Goal: Find specific page/section: Find specific page/section

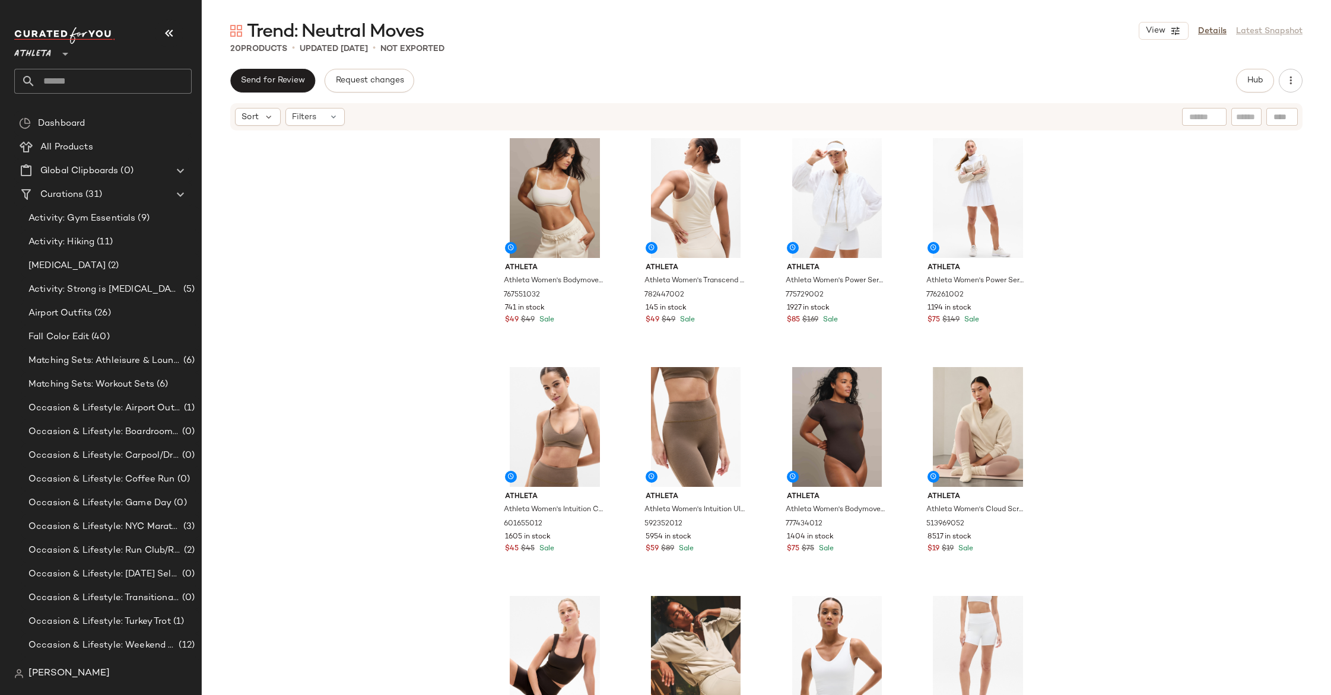
click at [61, 53] on icon at bounding box center [65, 54] width 14 height 14
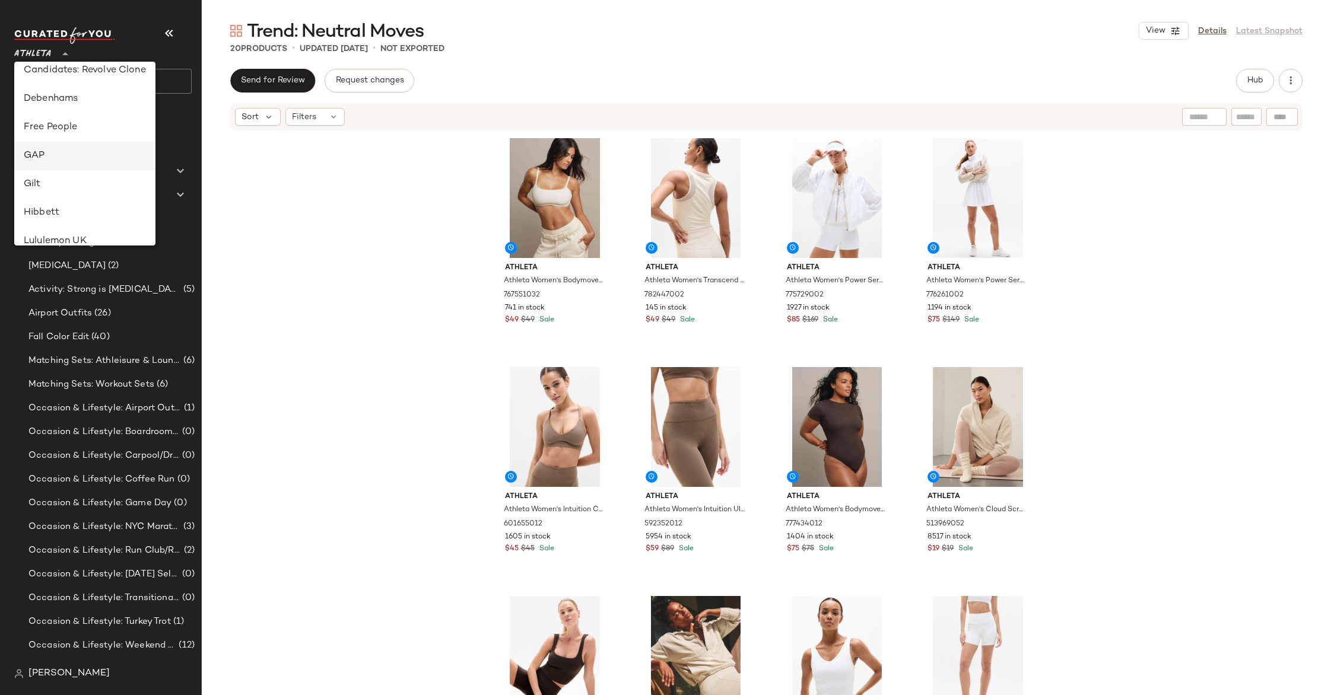
scroll to position [208, 0]
click at [90, 103] on div "Debenhams" at bounding box center [85, 101] width 122 height 14
type input "**"
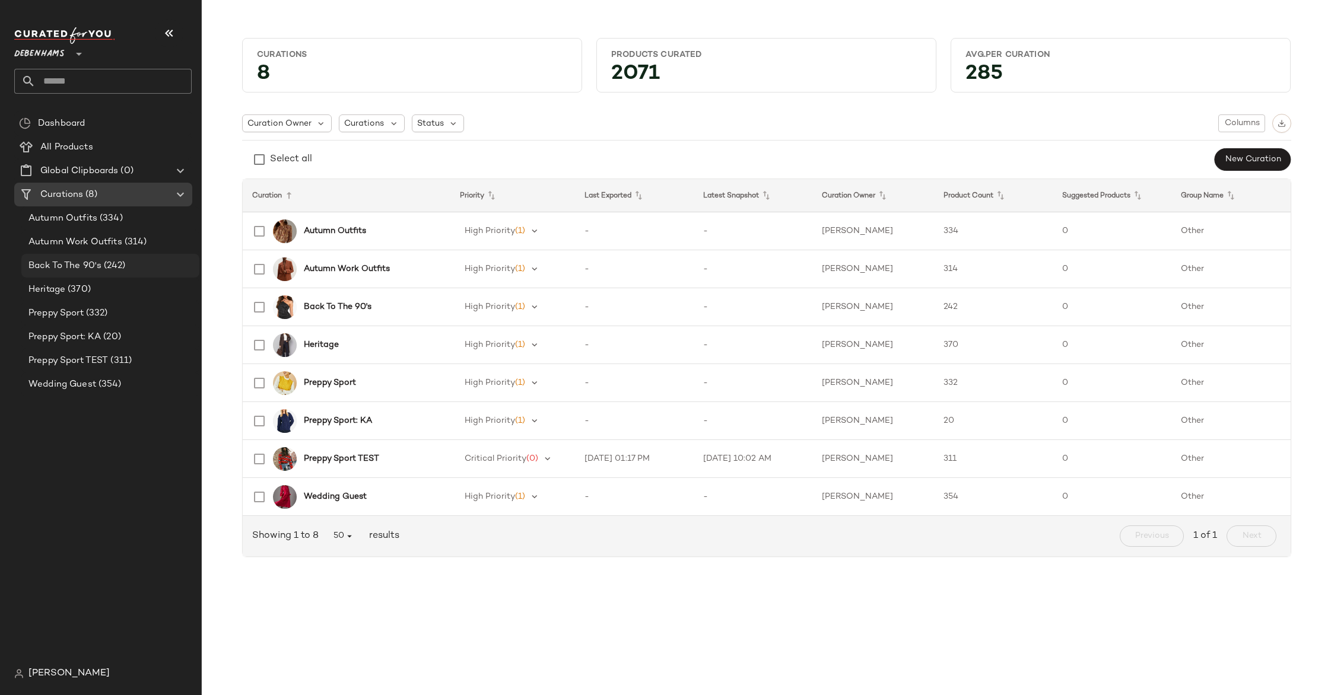
click at [115, 263] on span "(242)" at bounding box center [113, 266] width 24 height 14
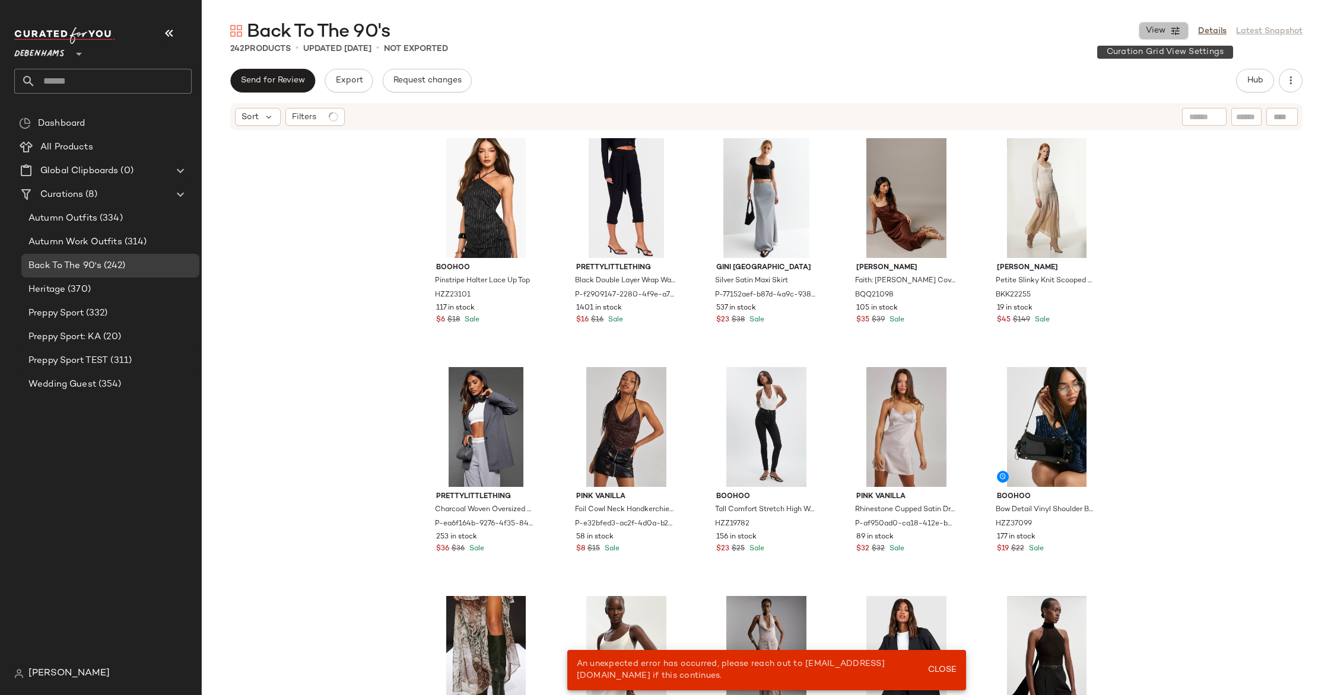
click at [1166, 27] on button "View" at bounding box center [1164, 31] width 50 height 18
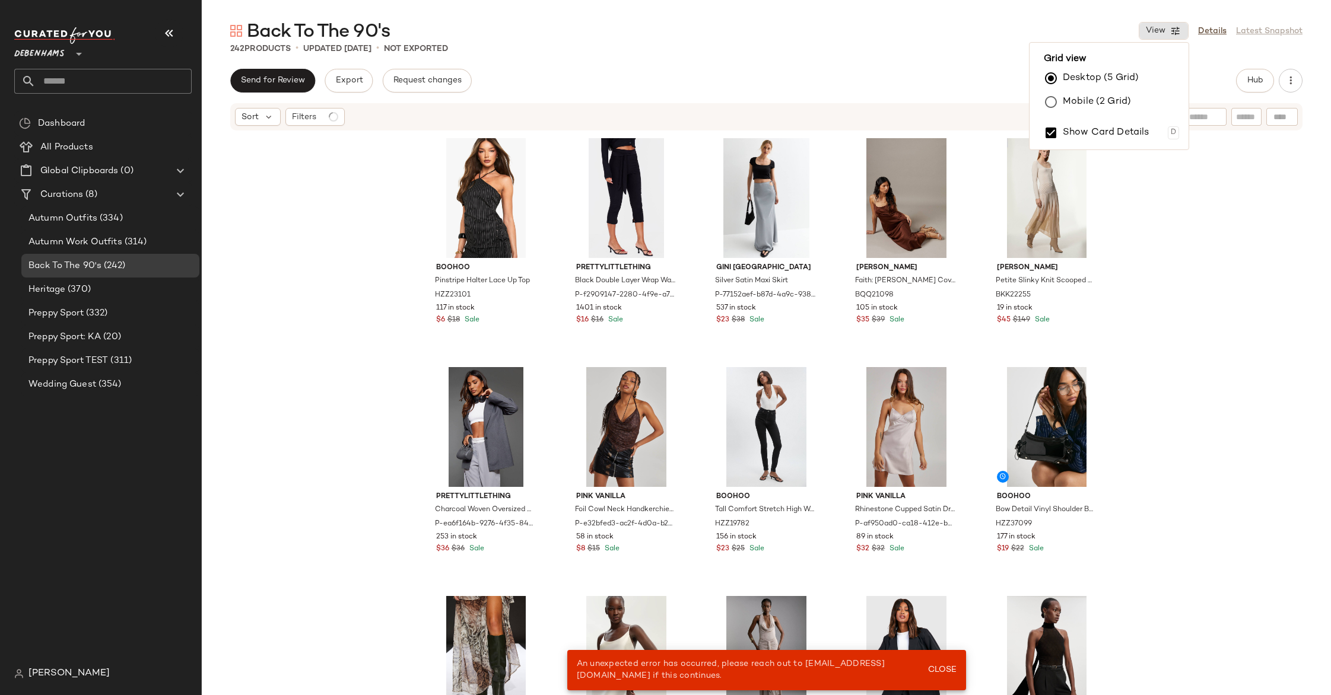
drag, startPoint x: 1106, startPoint y: 101, endPoint x: 1097, endPoint y: 100, distance: 9.0
click at [1106, 101] on label "Mobile (2 Grid)" at bounding box center [1097, 102] width 68 height 24
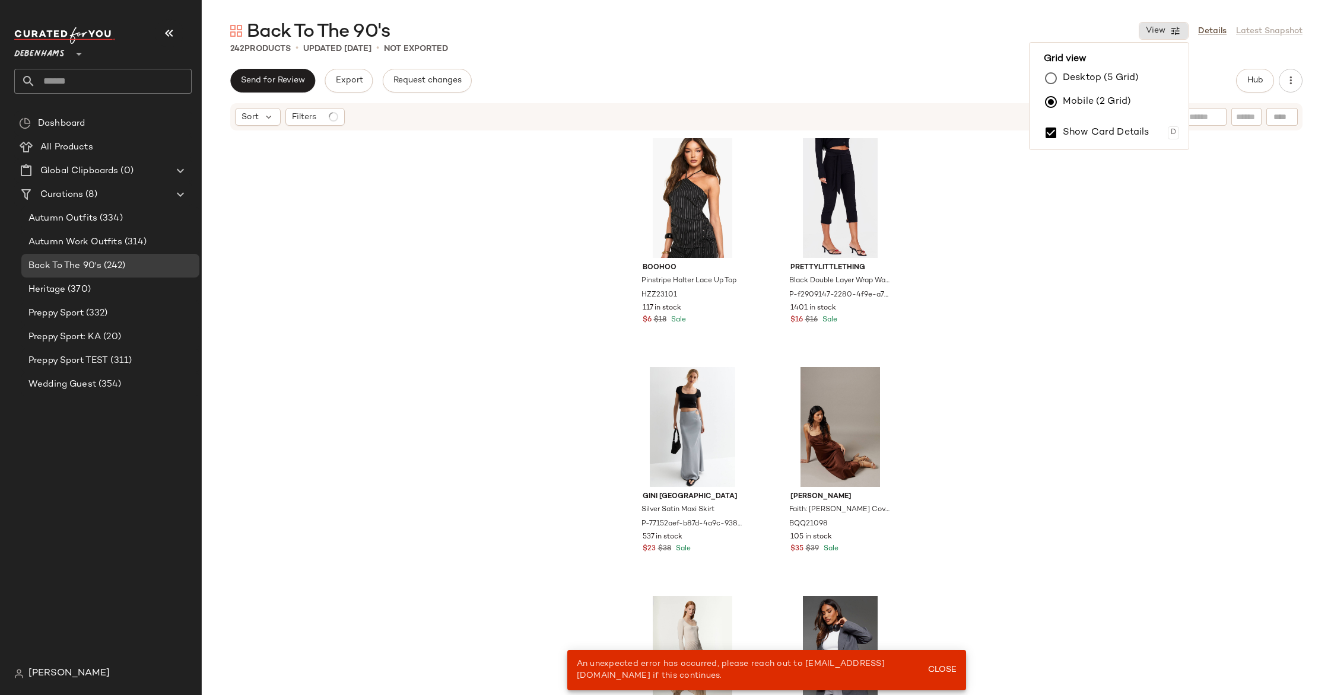
click at [517, 193] on div "boohoo Pinstripe Halter Lace Up Top HZZ23101 117 in stock $6 $18 Sale PrettyLit…" at bounding box center [766, 431] width 1129 height 599
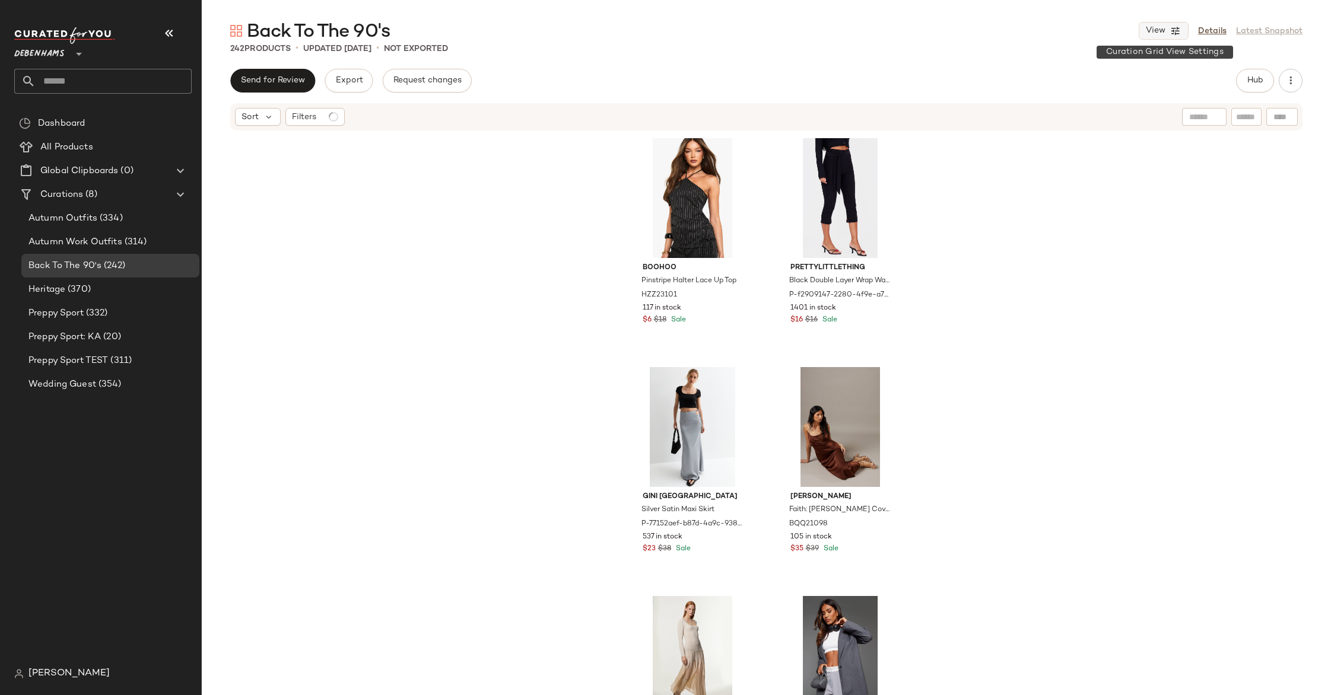
click at [1175, 33] on icon "button" at bounding box center [1175, 31] width 11 height 11
click at [1098, 127] on label "Show Card Details" at bounding box center [1106, 132] width 87 height 33
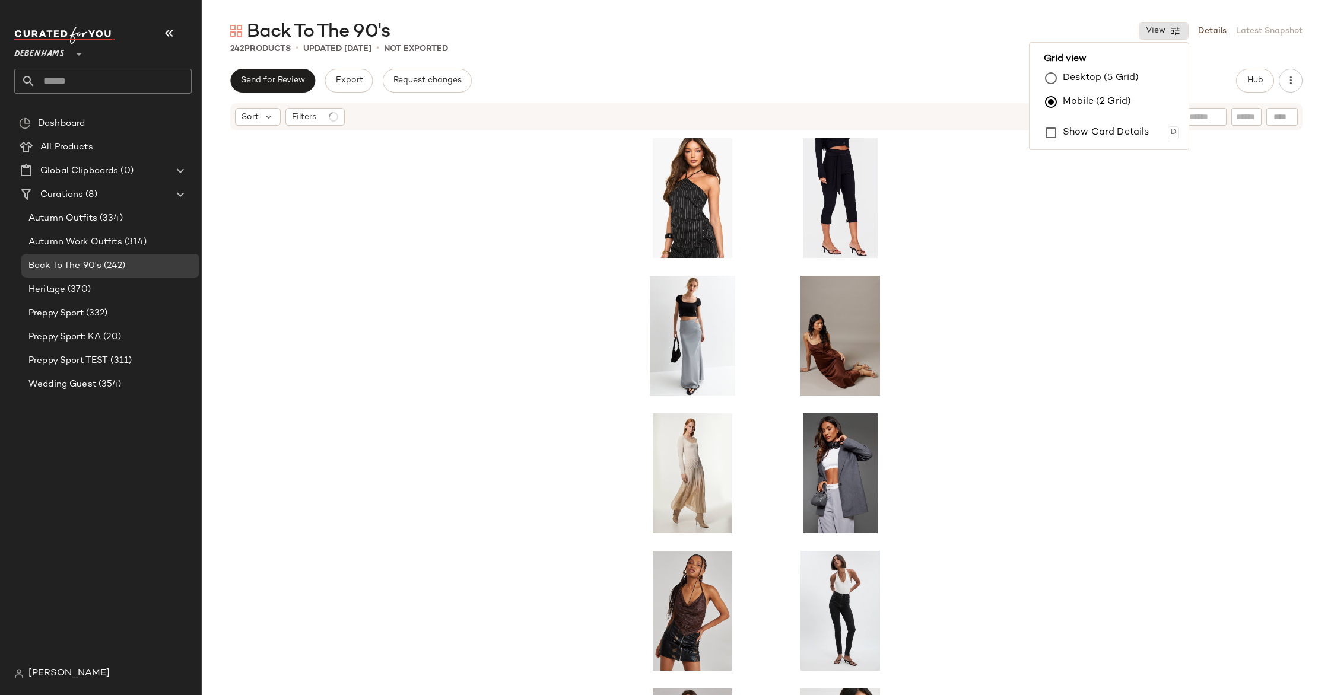
click at [430, 310] on div at bounding box center [766, 431] width 1129 height 599
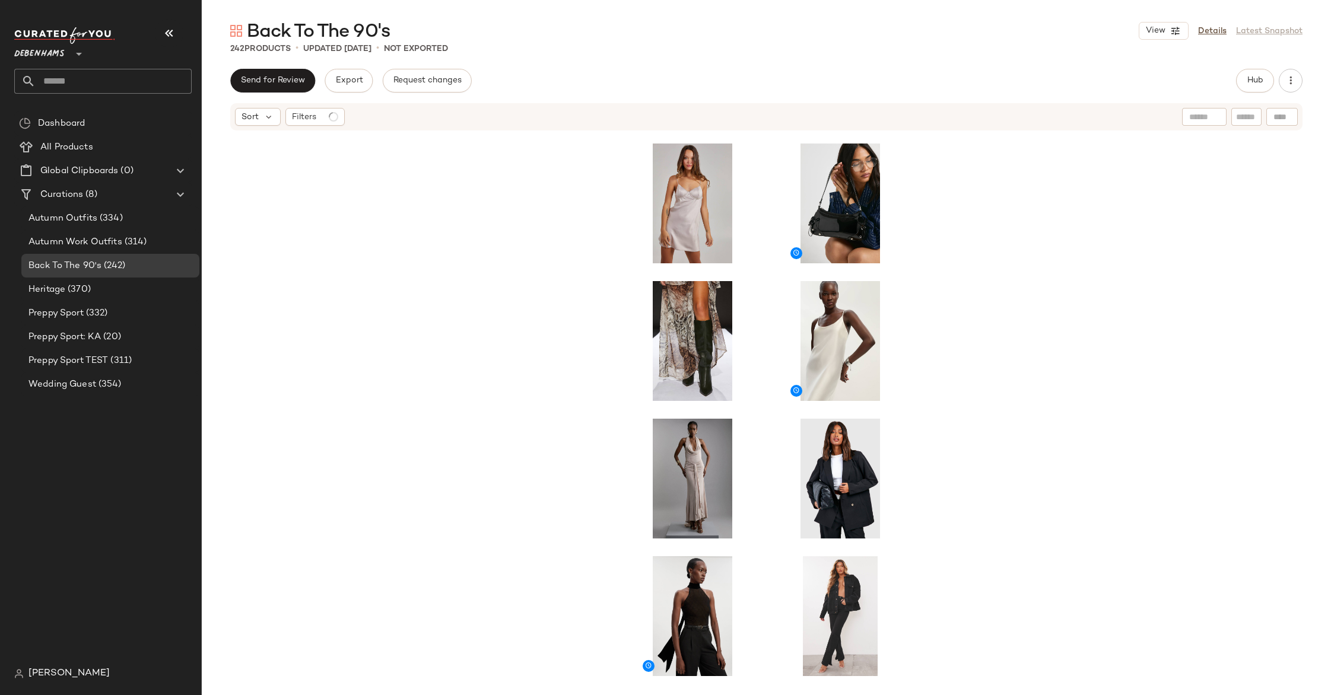
scroll to position [558, 0]
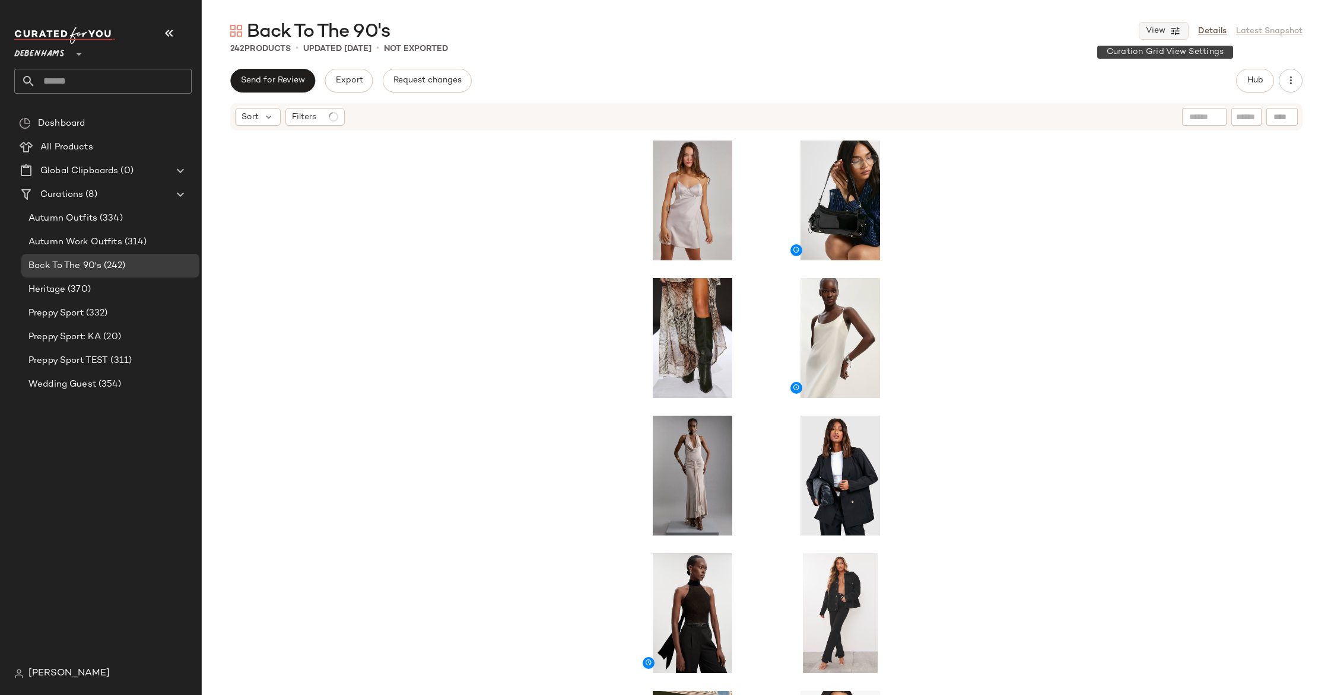
click at [1164, 30] on span "View" at bounding box center [1155, 30] width 20 height 9
drag, startPoint x: 1129, startPoint y: 126, endPoint x: 660, endPoint y: 162, distance: 470.8
click at [1129, 126] on label "Show Card Details" at bounding box center [1106, 132] width 87 height 33
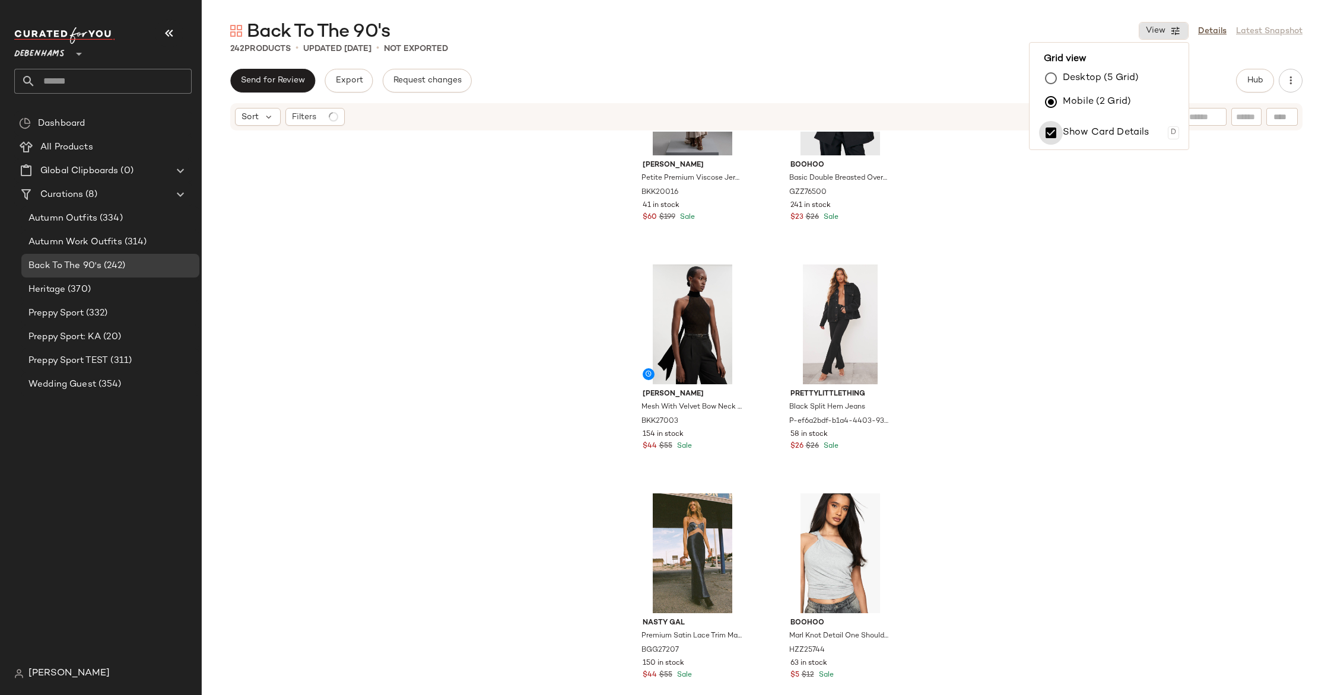
scroll to position [1491, 0]
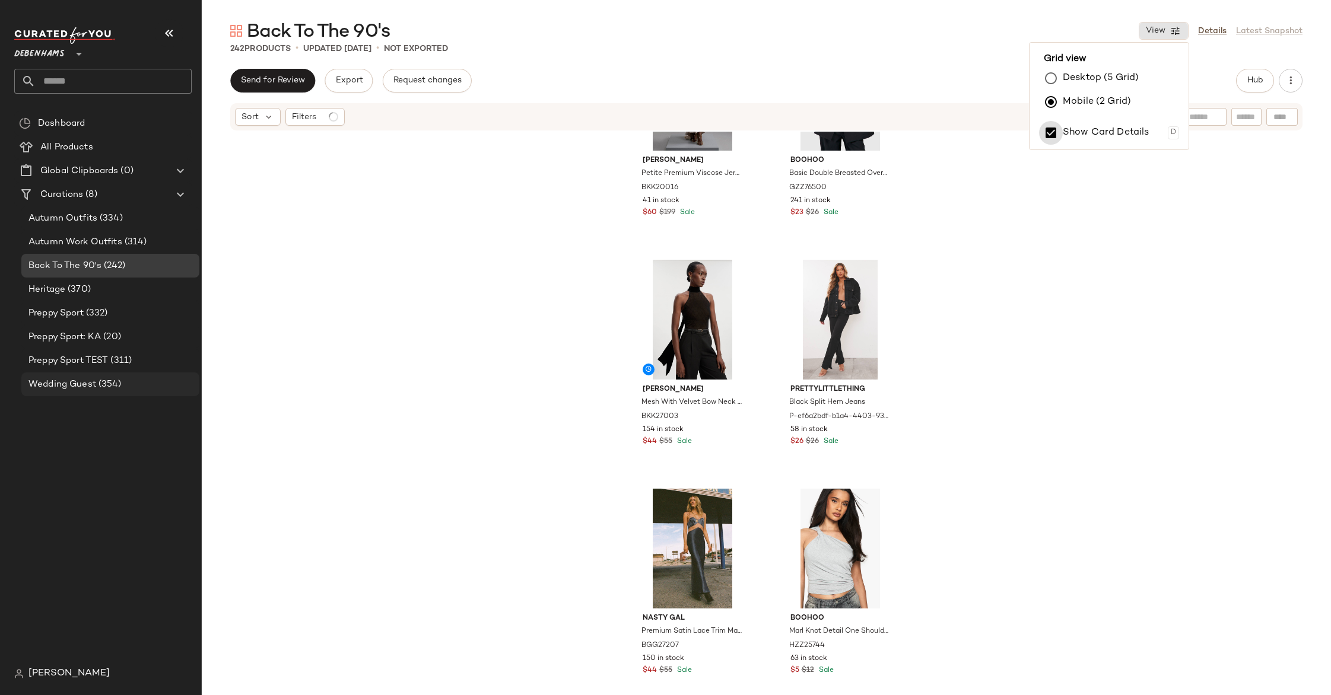
click at [67, 376] on div "Wedding Guest (354)" at bounding box center [110, 385] width 178 height 24
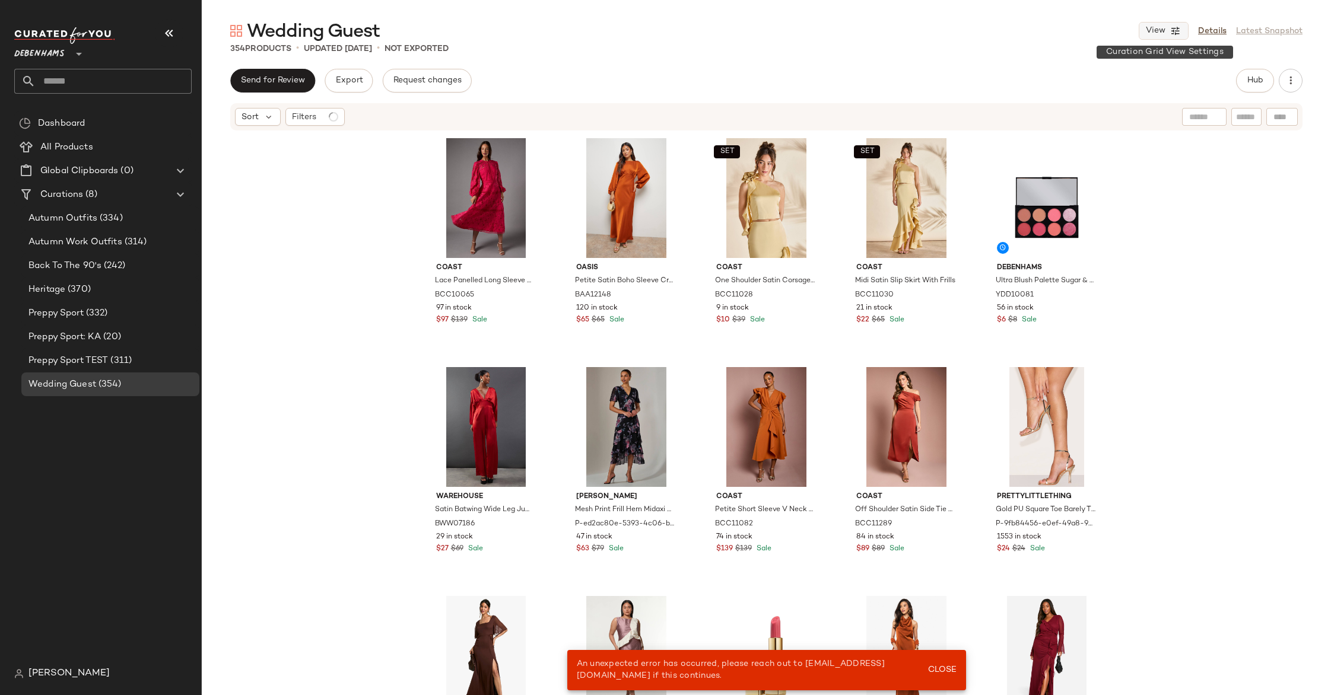
click at [1180, 30] on icon "button" at bounding box center [1175, 31] width 11 height 11
click at [1098, 129] on label "Show Card Details" at bounding box center [1106, 132] width 87 height 33
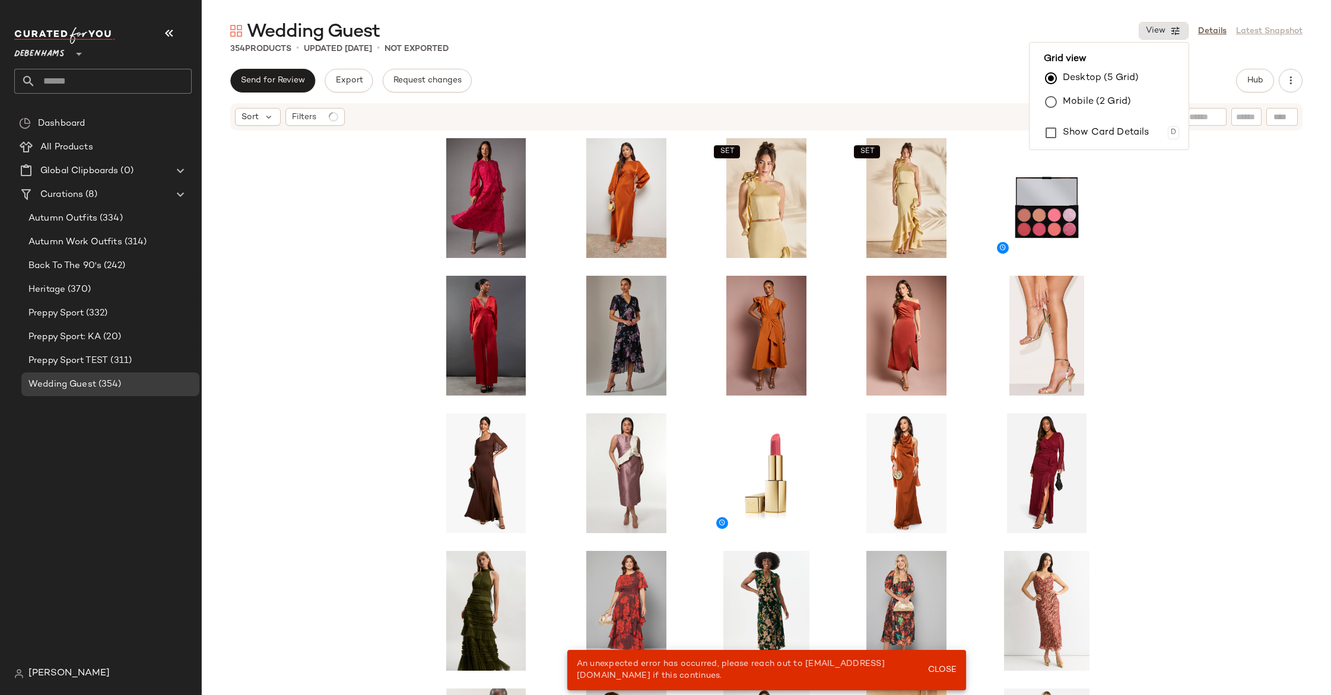
click at [1088, 99] on label "Mobile (2 Grid)" at bounding box center [1097, 102] width 68 height 24
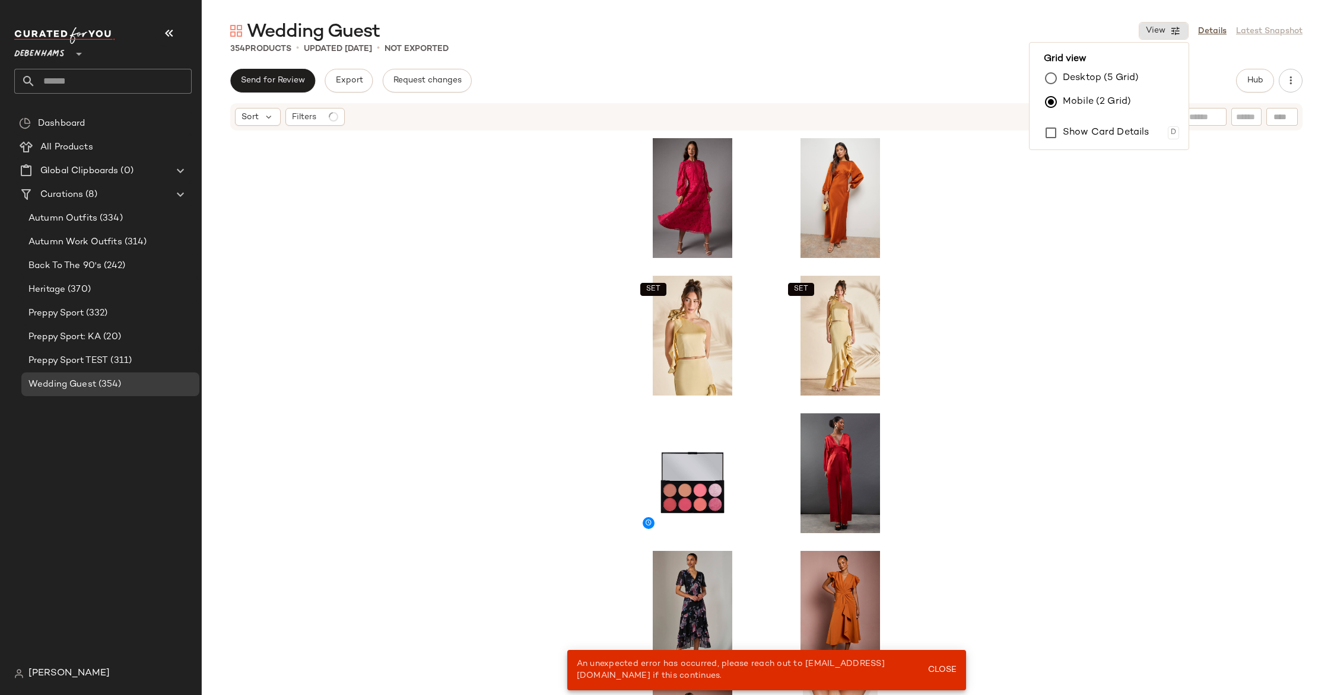
click at [1149, 259] on div "SET SET" at bounding box center [766, 431] width 1129 height 599
click at [935, 667] on span "Close" at bounding box center [941, 670] width 29 height 9
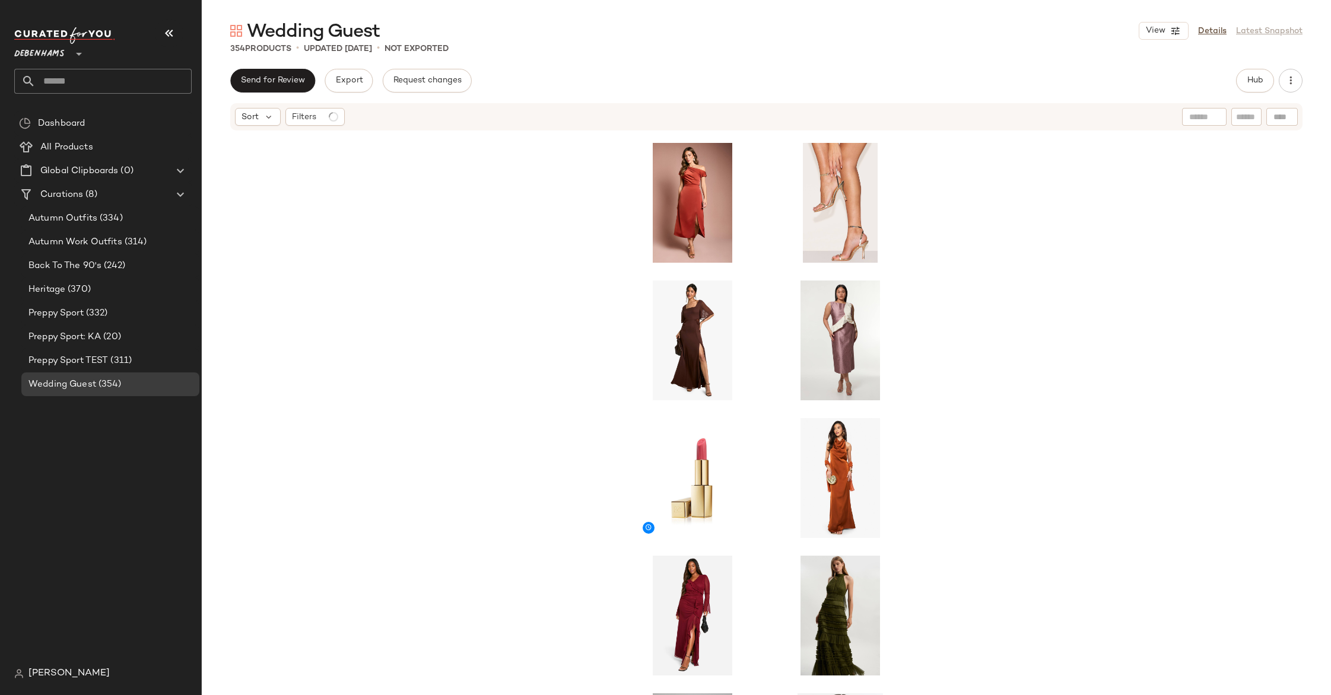
scroll to position [557, 0]
click at [1168, 32] on button "View" at bounding box center [1164, 31] width 50 height 18
click at [1094, 76] on label "Desktop (5 Grid)" at bounding box center [1101, 78] width 76 height 24
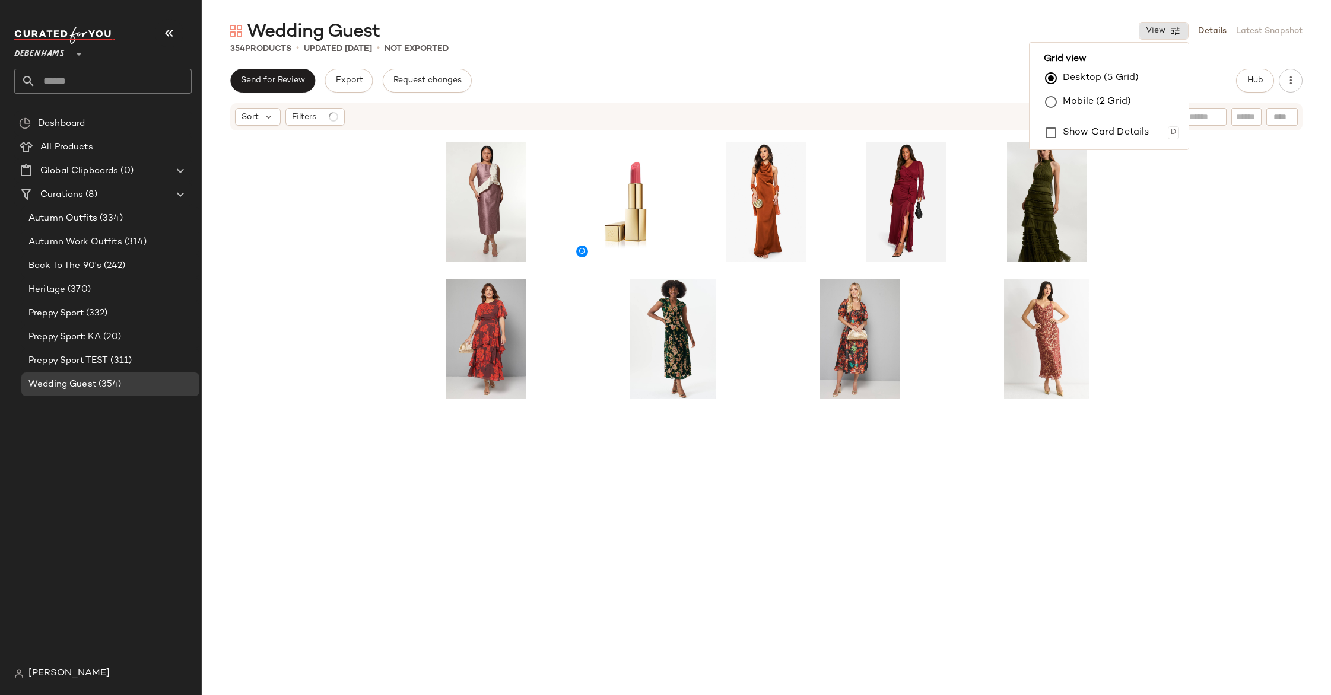
scroll to position [0, 0]
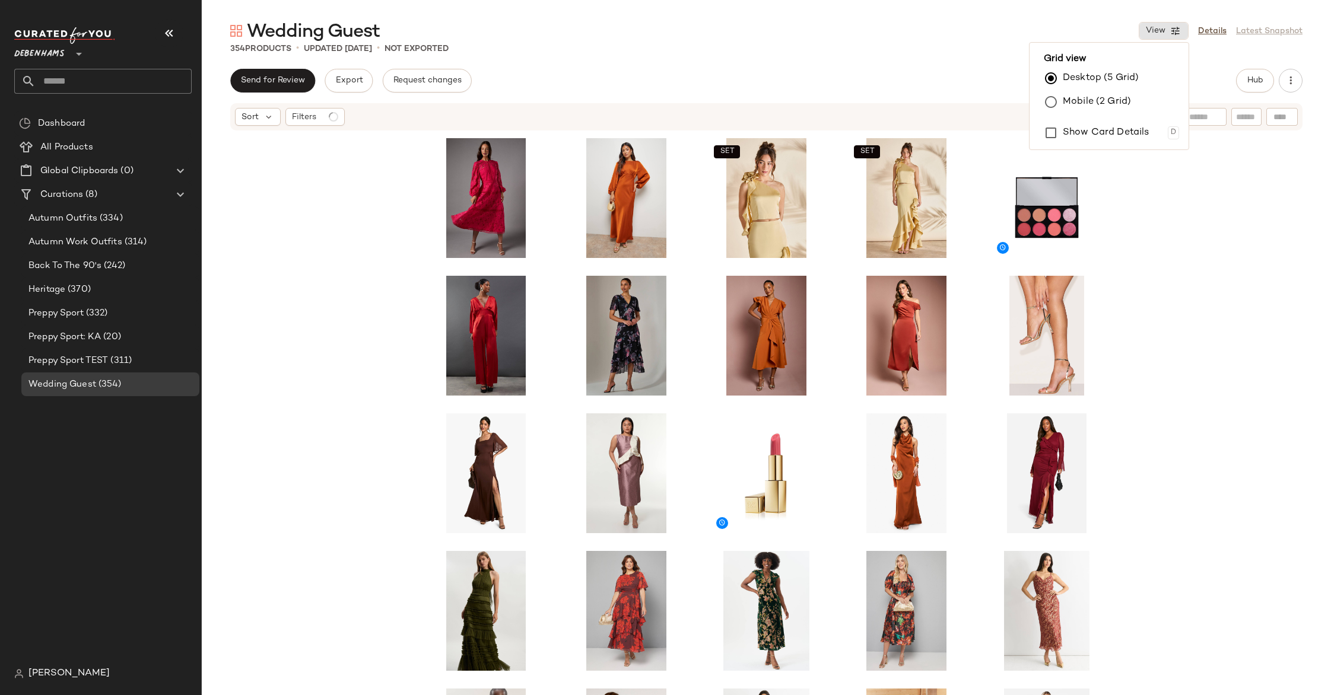
click at [1094, 97] on label "Mobile (2 Grid)" at bounding box center [1097, 102] width 68 height 24
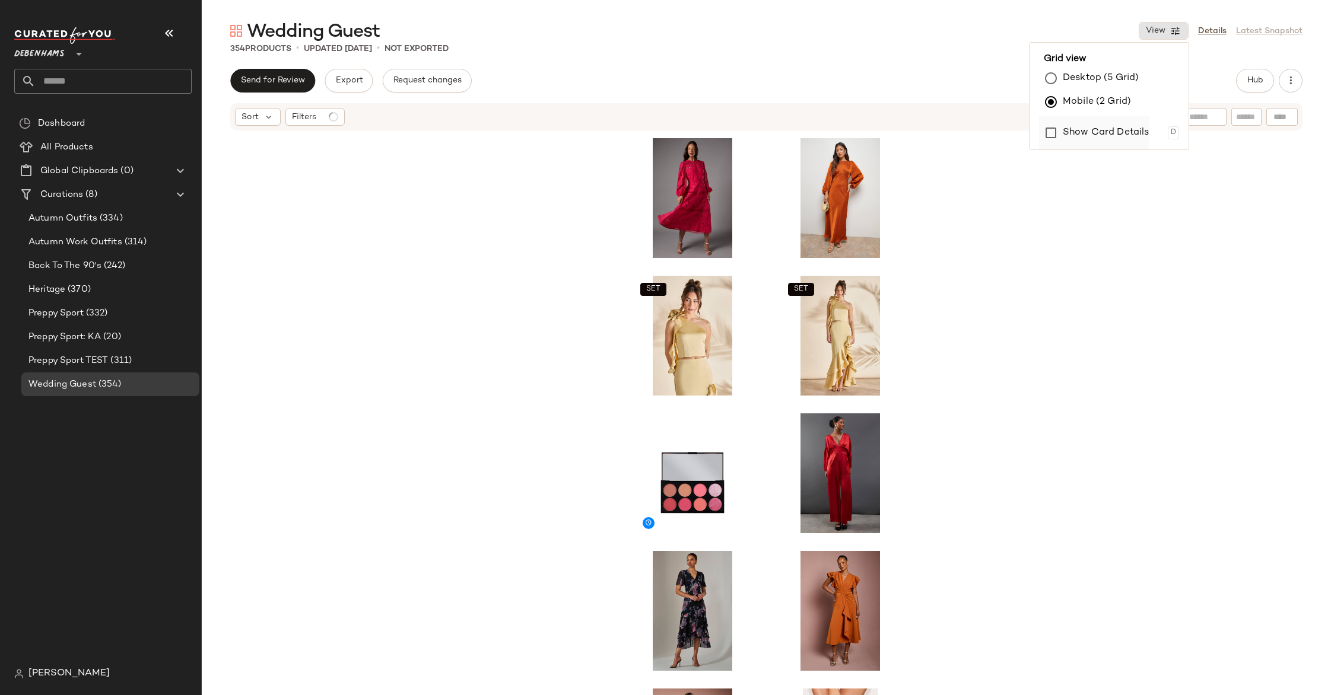
click at [1109, 129] on label "Show Card Details" at bounding box center [1106, 132] width 87 height 33
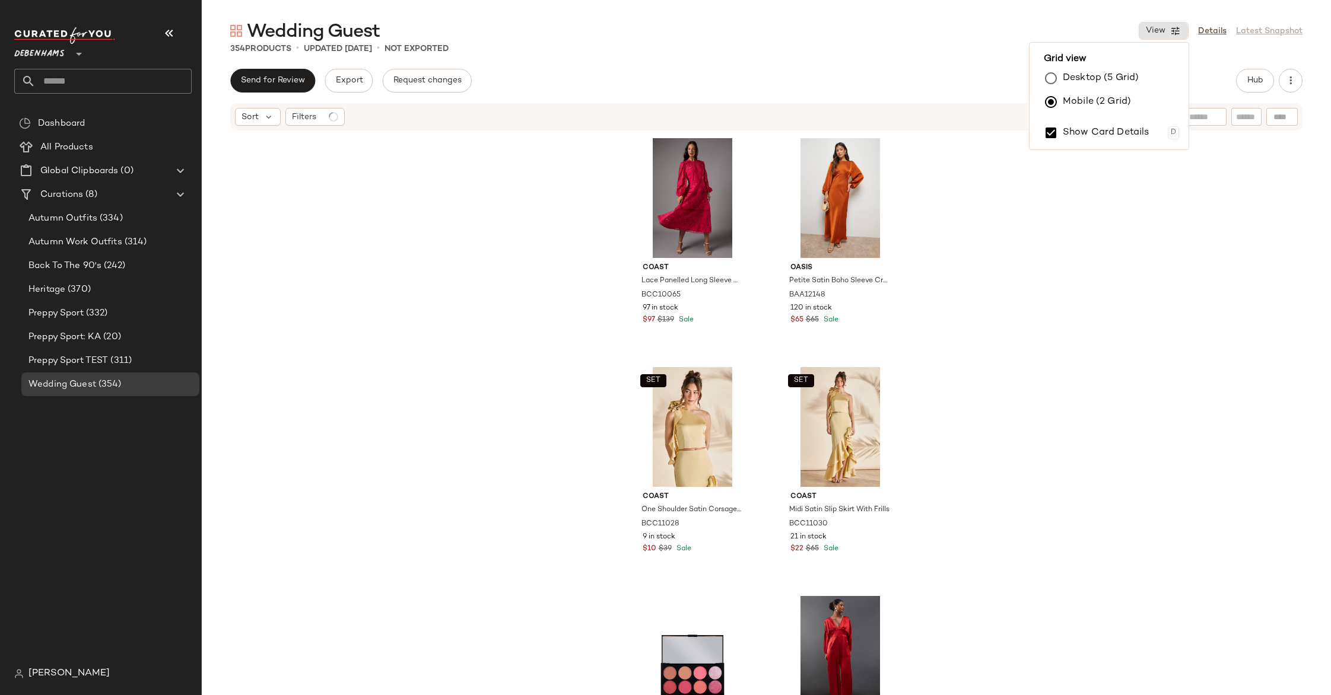
click at [464, 279] on div "Coast Lace Panelled Long Sleeve Dress BCC10065 97 in stock $97 $139 Sale Oasis …" at bounding box center [766, 431] width 1129 height 599
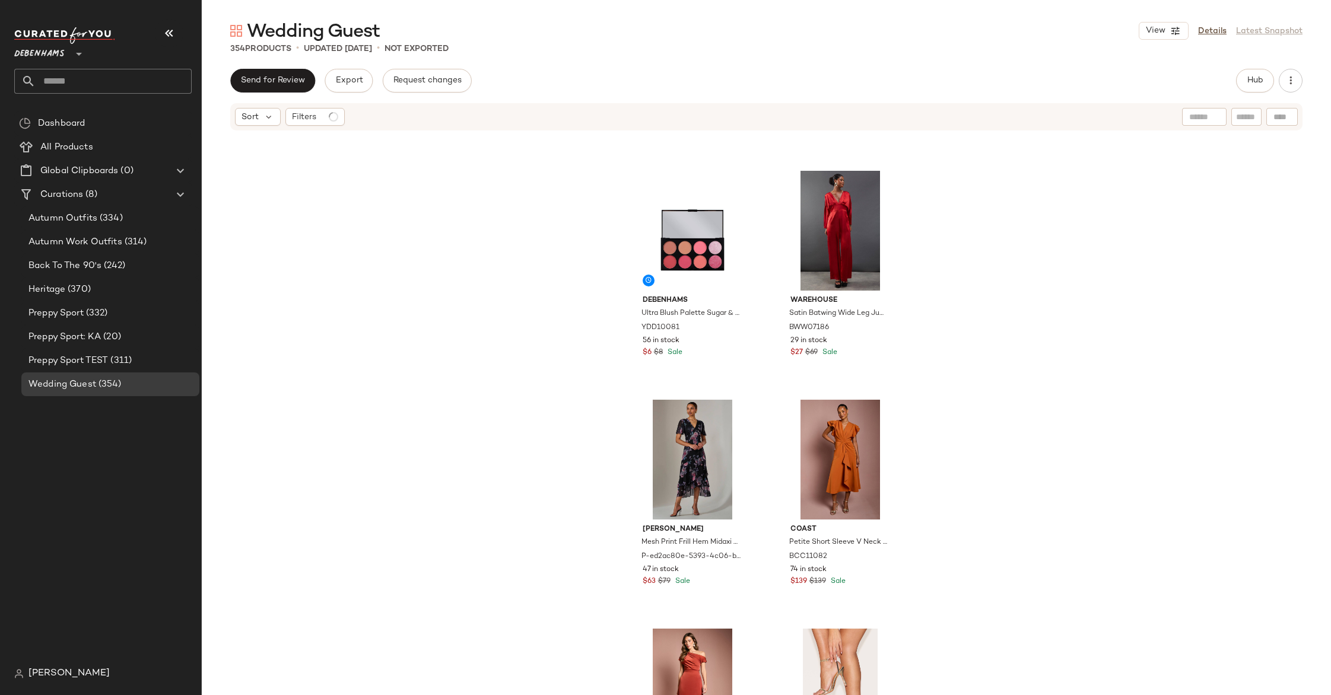
scroll to position [437, 0]
click at [544, 462] on div "SET Coast One Shoulder Satin Corsage Top BCC11028 9 in stock $10 $39 Sale SET C…" at bounding box center [766, 431] width 1129 height 599
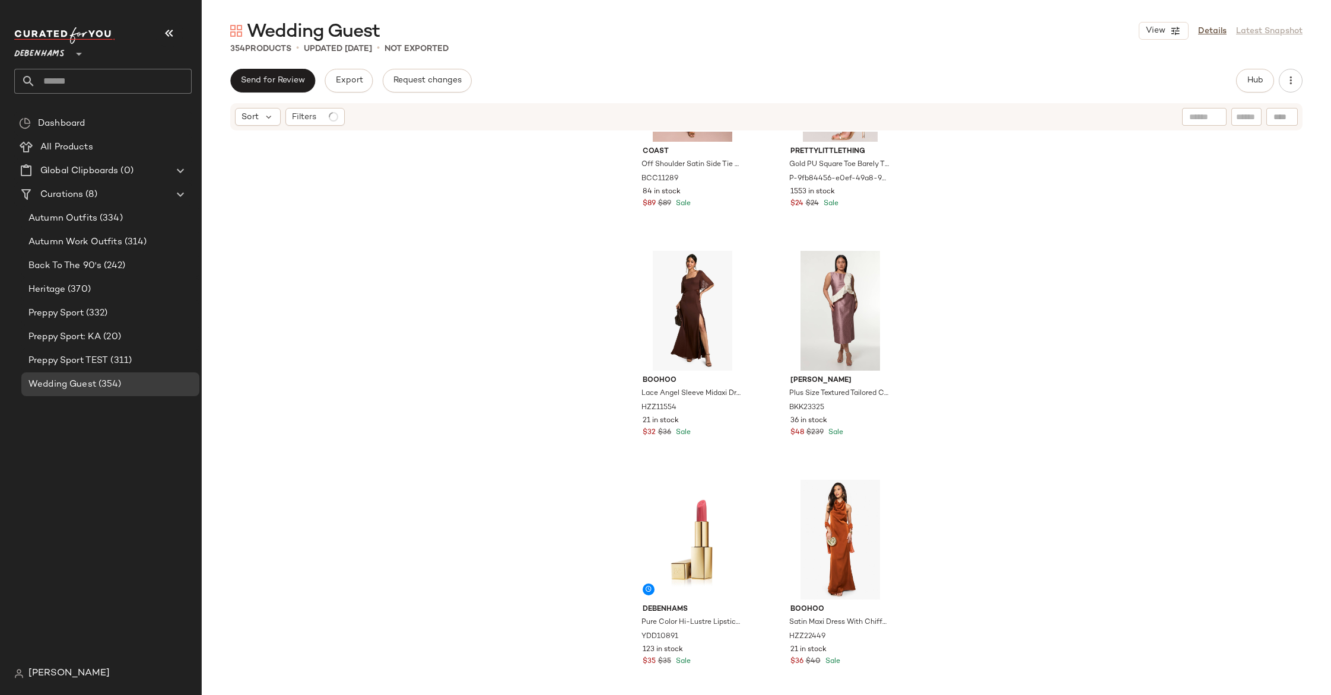
scroll to position [1043, 0]
click at [760, 399] on div "Coast Off Shoulder Satin Side Tie Midi Dress BCC11289 84 in stock $89 $89 Sale …" at bounding box center [766, 431] width 1129 height 599
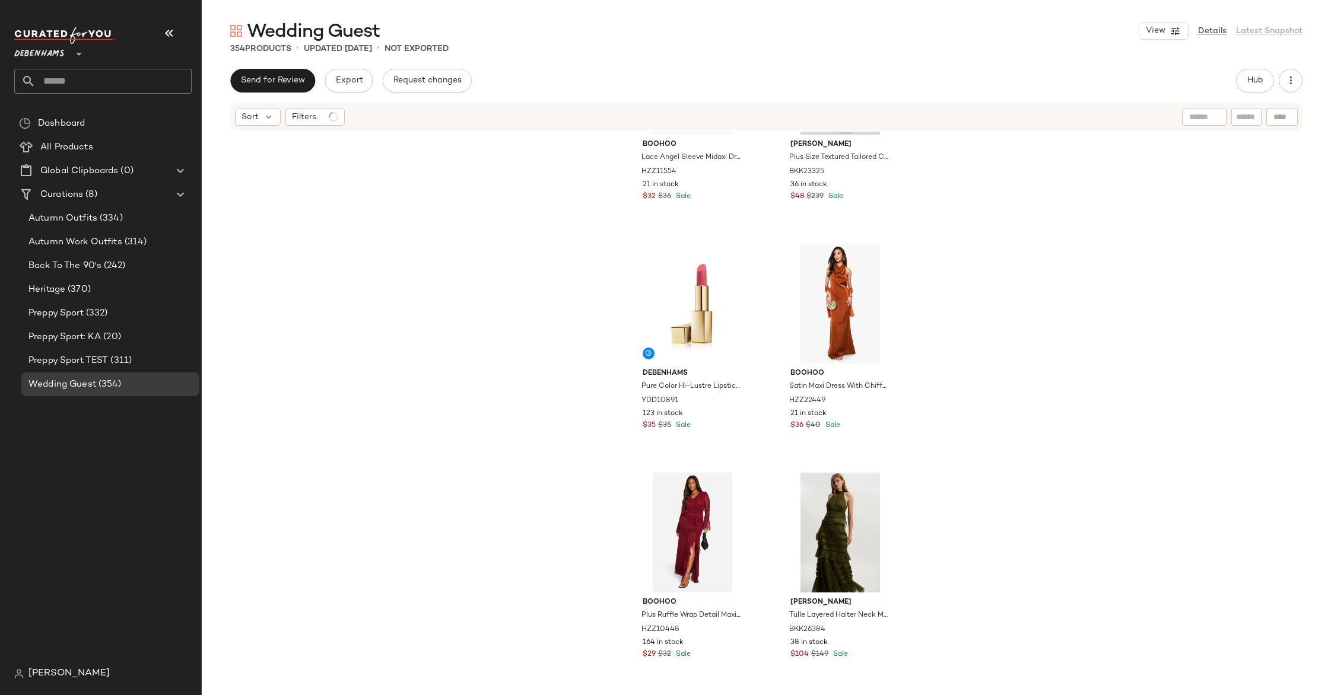
scroll to position [1279, 0]
